Goal: Complete application form

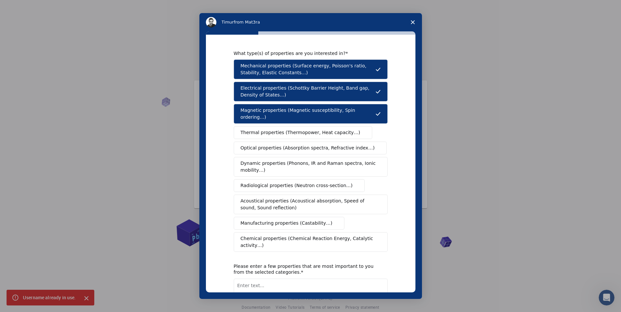
click at [329, 145] on span "Optical properties (Absorption spectra, Refractive index…)" at bounding box center [308, 148] width 134 height 7
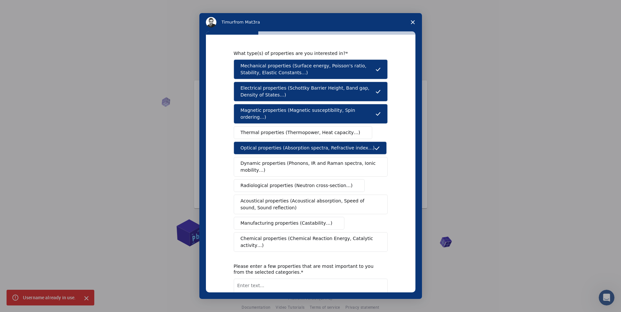
click at [290, 163] on span "Dynamic properties (Phonons, IR and Raman spectra, Ionic mobility…)" at bounding box center [309, 167] width 136 height 14
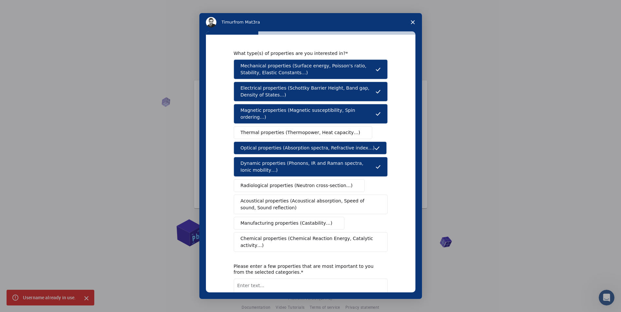
click at [300, 182] on span "Radiological properties (Neutron cross-section…)" at bounding box center [297, 185] width 112 height 7
click at [300, 199] on span "Acoustical properties (Acoustical absorption, Speed of sound, Sound reflection)" at bounding box center [309, 205] width 136 height 14
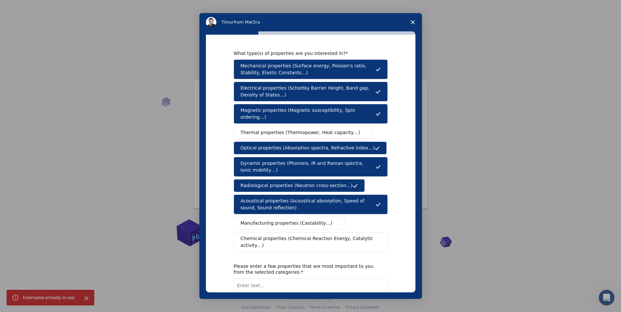
drag, startPoint x: 297, startPoint y: 213, endPoint x: 294, endPoint y: 229, distance: 15.9
click at [297, 220] on span "Manufacturing properties (Castability…)" at bounding box center [287, 223] width 92 height 7
click at [295, 235] on span "Chemical properties (Chemical Reaction Energy, Catalytic activity…)" at bounding box center [309, 242] width 136 height 14
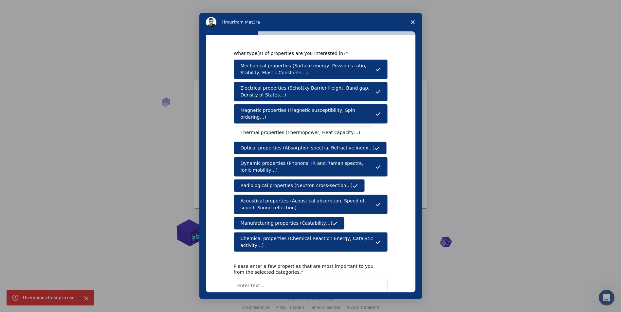
click at [285, 264] on div "Please enter a few properties that are most important to you from the selected …" at bounding box center [306, 270] width 144 height 12
drag, startPoint x: 291, startPoint y: 257, endPoint x: 299, endPoint y: 252, distance: 9.1
click at [292, 264] on div "Please enter a few properties that are most important to you from the selected …" at bounding box center [306, 270] width 144 height 12
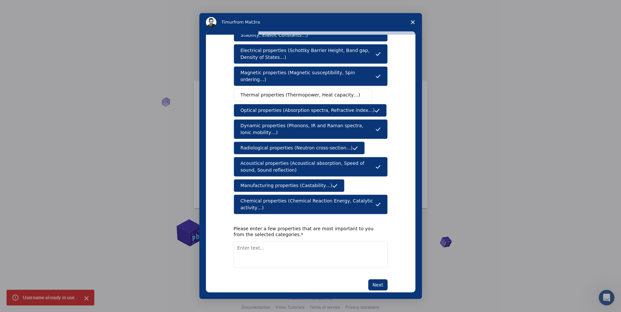
scroll to position [9, 0]
click at [380, 280] on button "Next" at bounding box center [377, 285] width 19 height 11
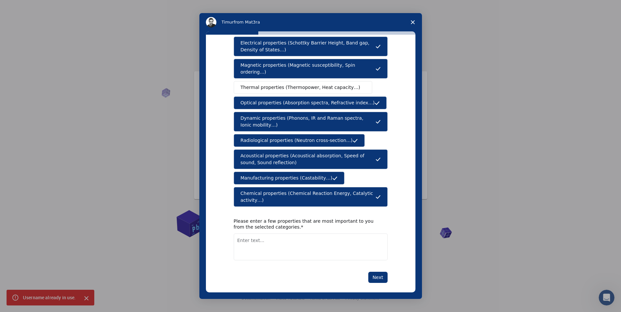
click at [329, 245] on textarea "Enter text..." at bounding box center [311, 247] width 154 height 27
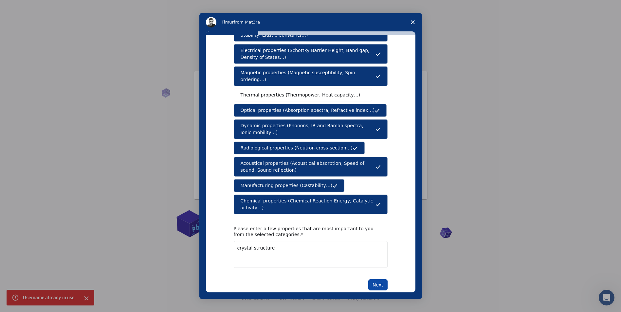
type textarea "crystal structure"
click at [381, 280] on button "Next" at bounding box center [377, 285] width 19 height 11
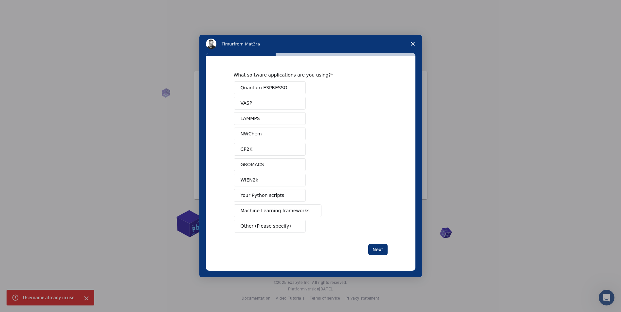
click at [268, 102] on button "VASP" at bounding box center [270, 103] width 72 height 13
click at [268, 88] on span "Quantum ESPRESSO" at bounding box center [264, 87] width 47 height 7
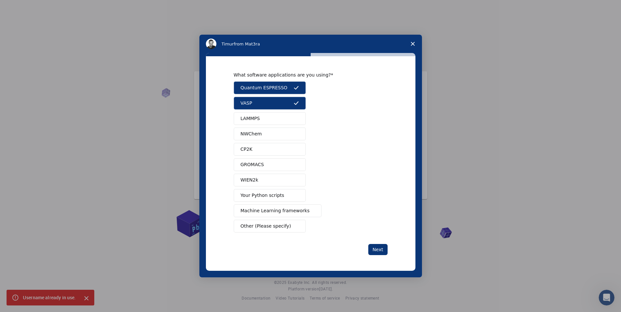
click at [274, 194] on span "Your Python scripts" at bounding box center [263, 195] width 44 height 7
click at [267, 181] on button "WIEN2k" at bounding box center [270, 180] width 72 height 13
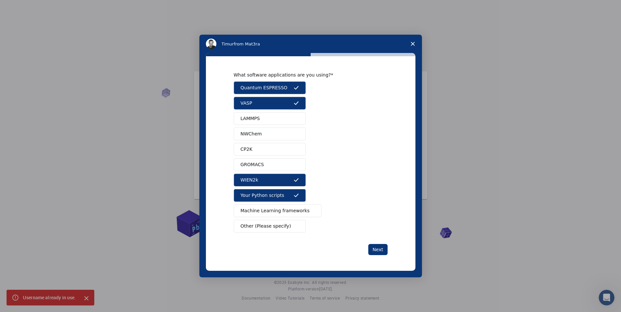
click at [282, 207] on button "Machine Learning frameworks" at bounding box center [278, 211] width 88 height 13
click at [280, 230] on button "Other (Please specify)" at bounding box center [270, 226] width 72 height 13
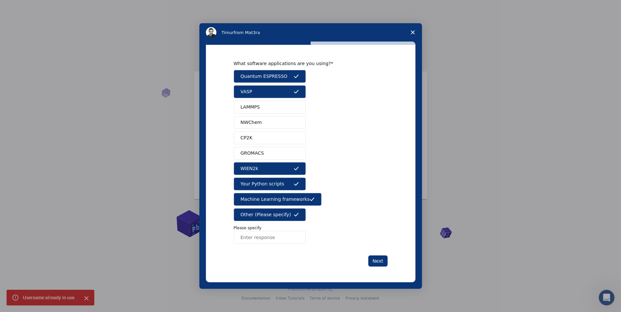
click at [271, 241] on input "Enter response" at bounding box center [270, 237] width 72 height 13
type input "m"
type input "Materials studio"
click at [378, 257] on button "Next" at bounding box center [377, 261] width 19 height 11
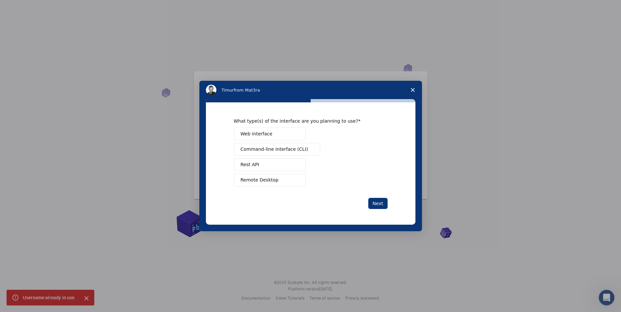
click at [273, 164] on button "Rest API" at bounding box center [270, 164] width 72 height 13
click at [271, 152] on span "Command-line interface (CLI)" at bounding box center [274, 149] width 67 height 7
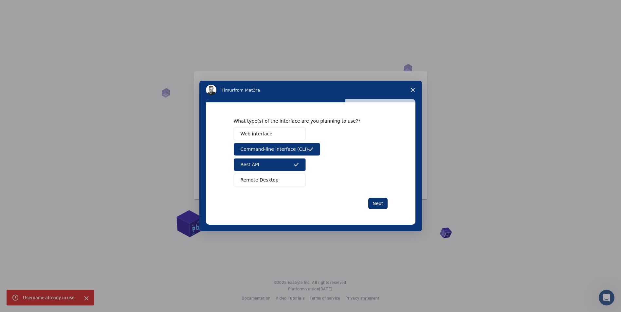
click at [270, 142] on div "Web interface Command-line interface (CLI) Rest API Remote Desktop" at bounding box center [311, 157] width 154 height 59
click at [297, 138] on button "Web interface" at bounding box center [270, 134] width 72 height 13
click at [384, 196] on div "What type(s) of the interface are you planning to use? Web interface Command-li…" at bounding box center [311, 163] width 154 height 91
click at [379, 204] on button "Next" at bounding box center [377, 203] width 19 height 11
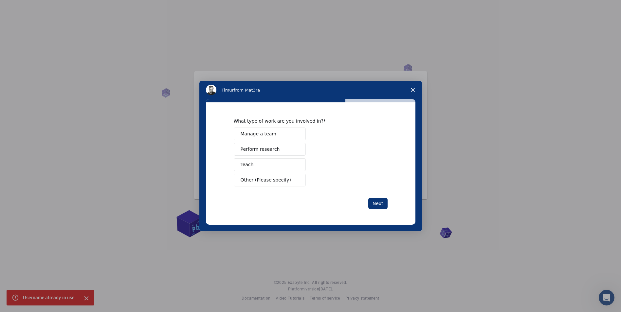
click at [276, 140] on div "Manage a team Perform research Teach Other (Please specify)" at bounding box center [311, 157] width 154 height 59
click at [277, 146] on button "Perform research" at bounding box center [270, 149] width 72 height 13
click at [279, 134] on button "Manage a team" at bounding box center [270, 134] width 72 height 13
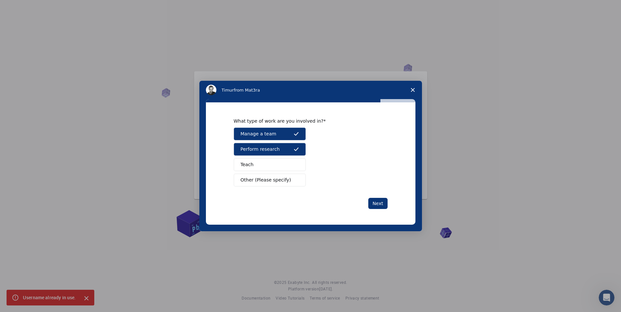
click at [289, 164] on button "Teach" at bounding box center [270, 164] width 72 height 13
click at [372, 200] on button "Next" at bounding box center [377, 203] width 19 height 11
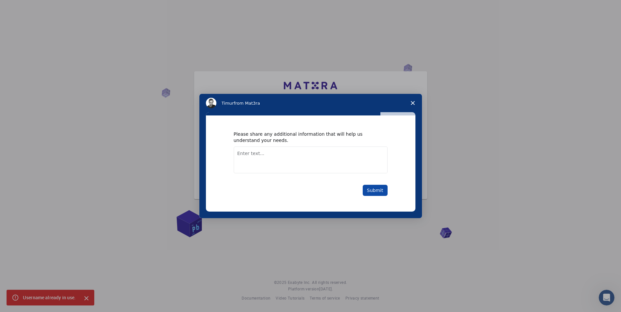
click at [375, 189] on button "Submit" at bounding box center [375, 190] width 25 height 11
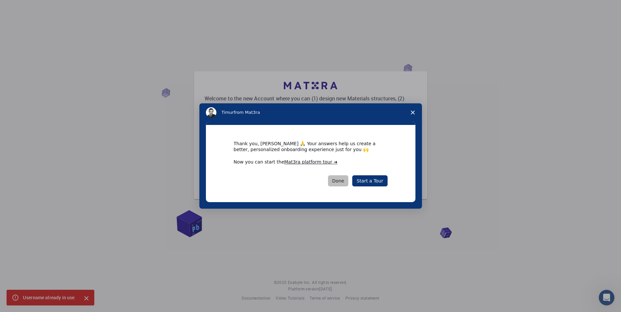
click at [338, 181] on button "Done" at bounding box center [338, 180] width 21 height 11
